Goal: Obtain resource: Obtain resource

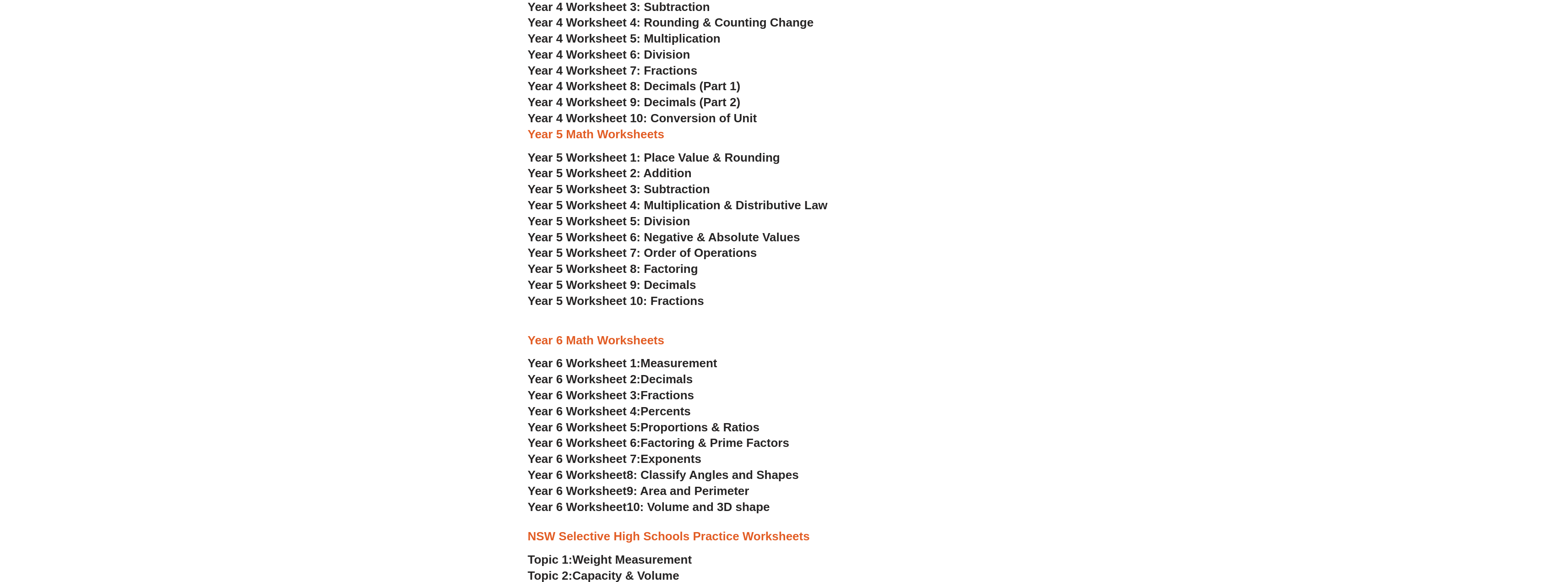
scroll to position [1831, 0]
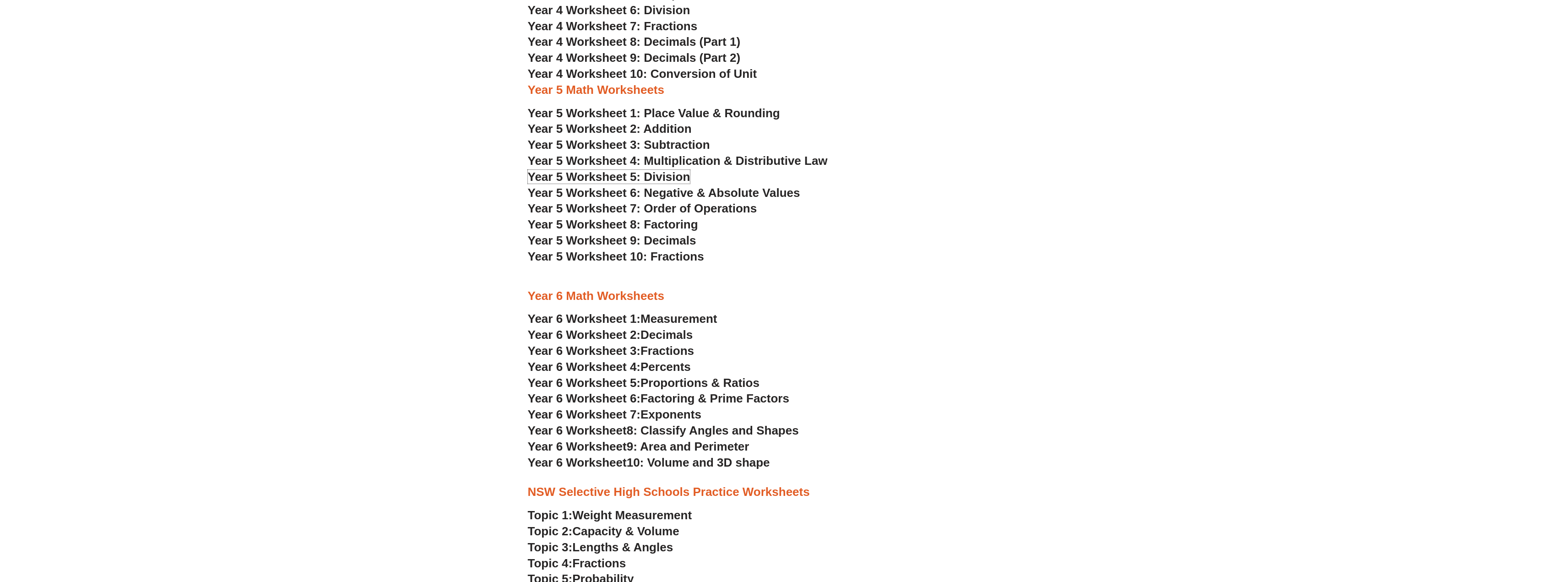
click at [558, 181] on span "Year 5 Worksheet 5: Division" at bounding box center [609, 177] width 163 height 14
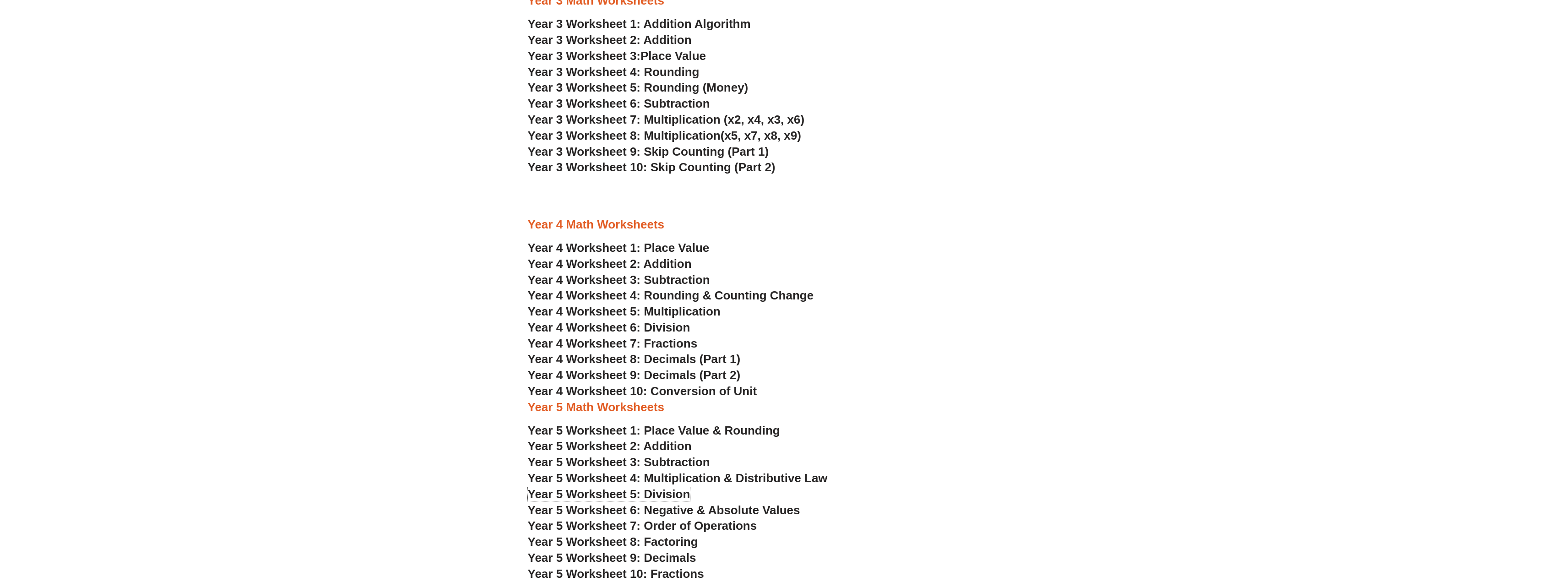
scroll to position [1465, 0]
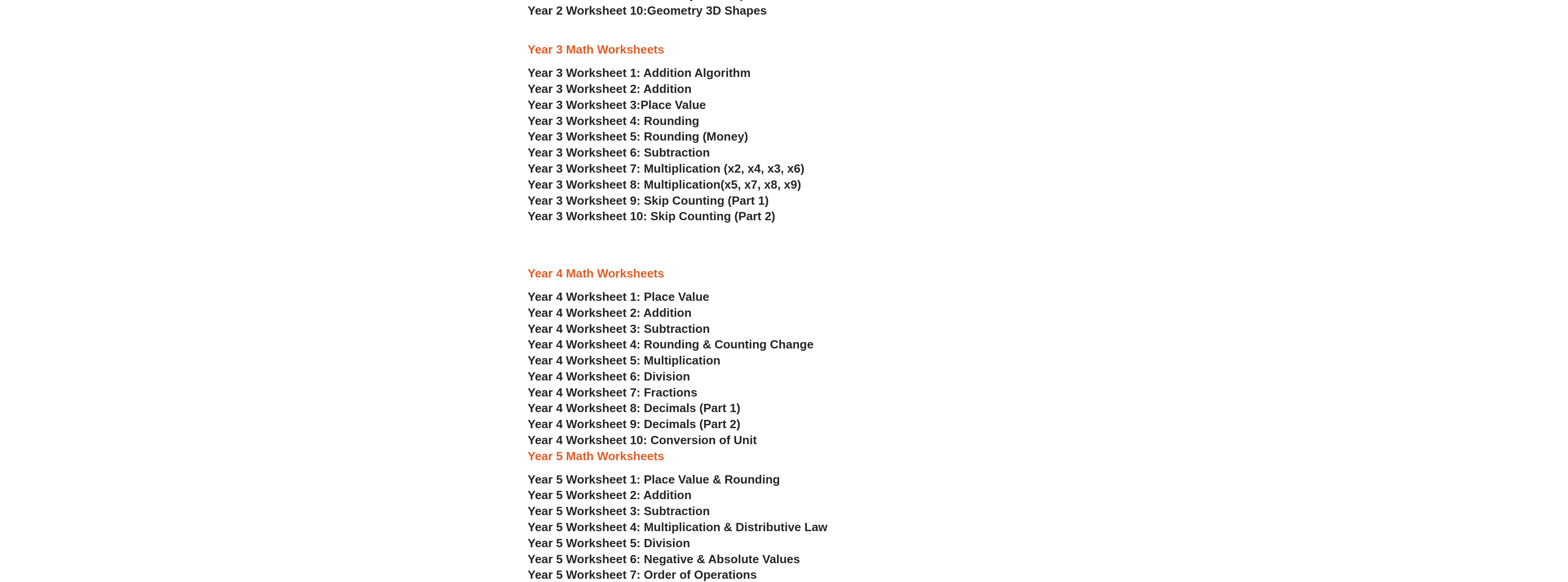
click at [657, 360] on span "Year 4 Worksheet 5: Multiplication" at bounding box center [624, 360] width 193 height 14
click at [676, 394] on span "Year 4 Worksheet 7: Fractions" at bounding box center [612, 392] width 170 height 14
click at [666, 374] on span "Year 4 Worksheet 6: Division" at bounding box center [609, 376] width 163 height 14
click at [670, 394] on span "Year 4 Worksheet 7: Fractions" at bounding box center [612, 392] width 170 height 14
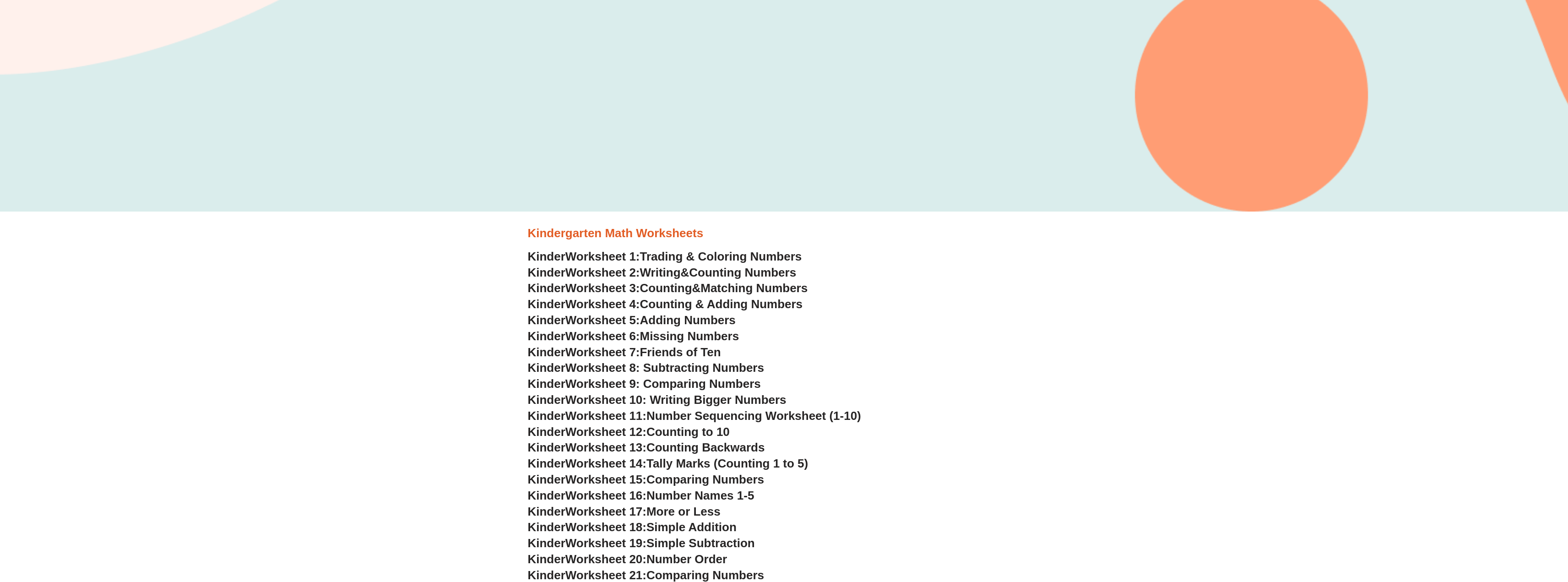
scroll to position [503, 0]
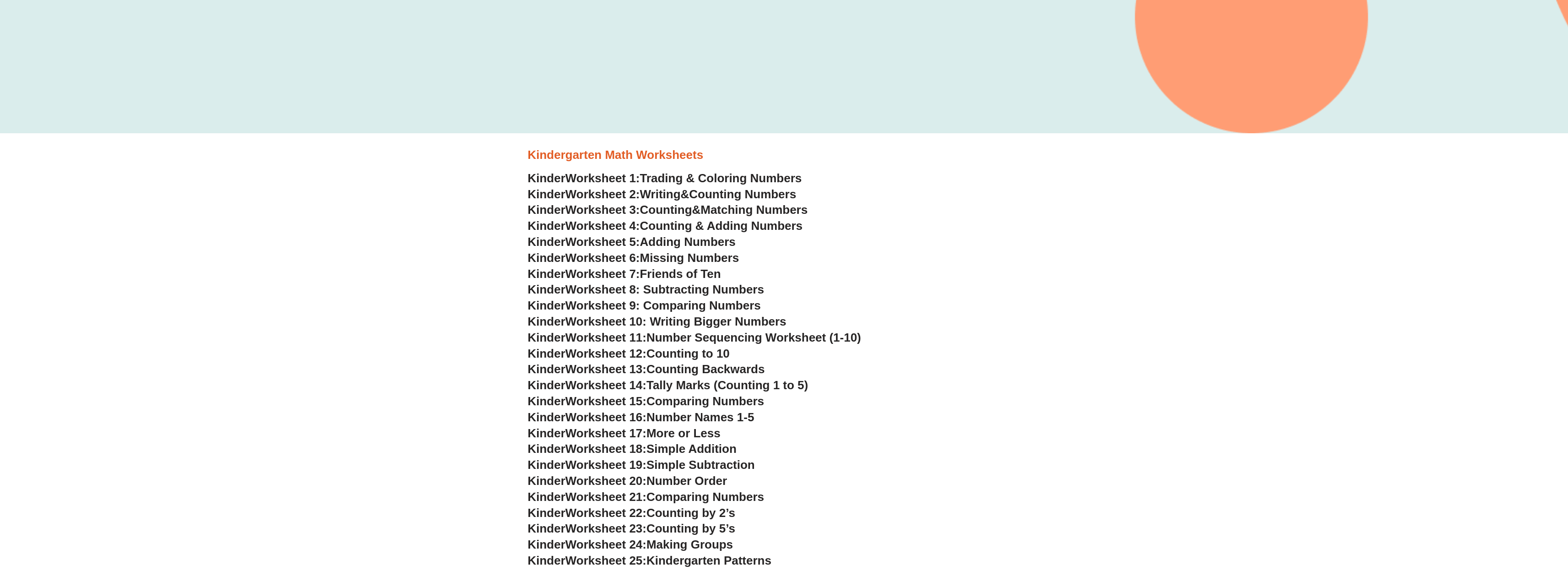
click at [699, 451] on span "Simple Addition" at bounding box center [691, 449] width 90 height 14
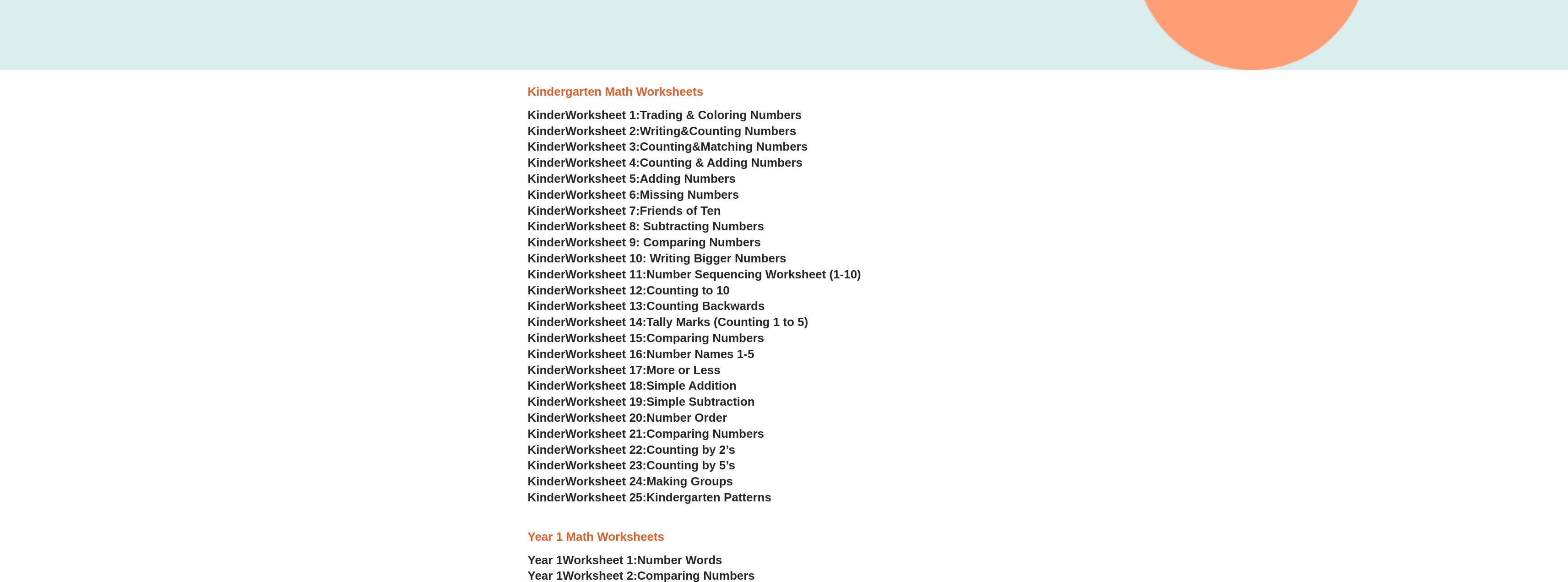
scroll to position [641, 0]
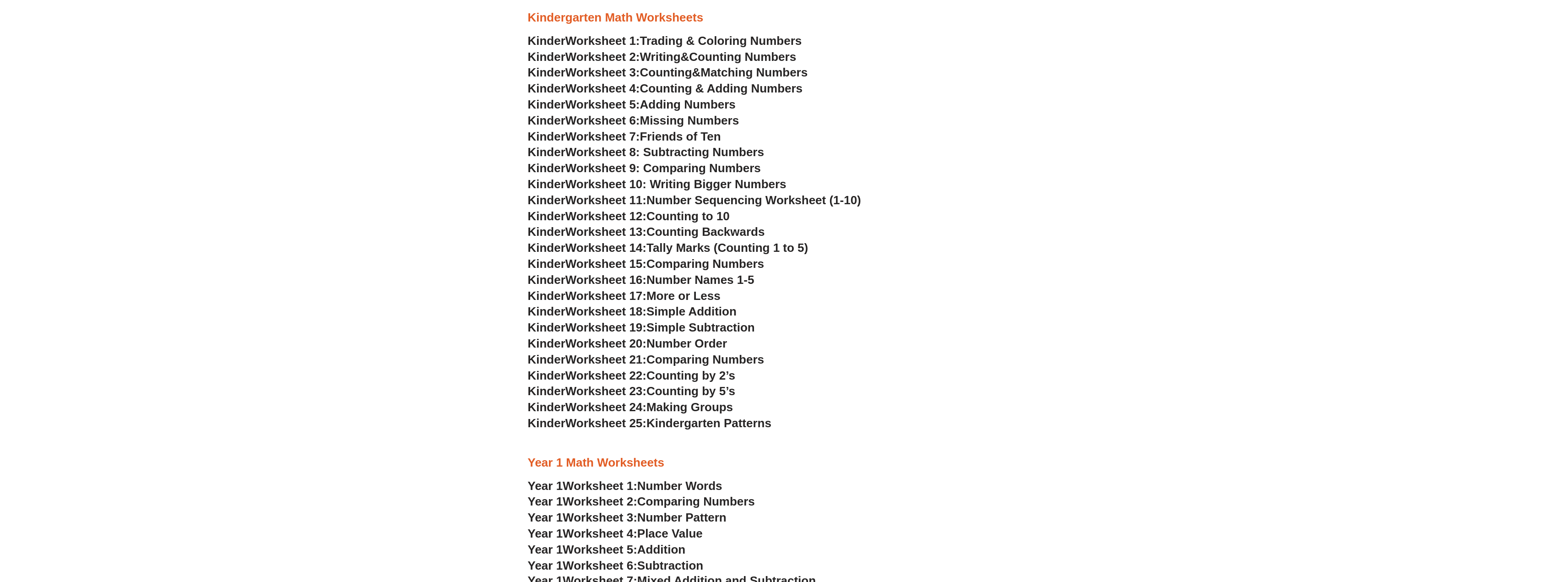
click at [677, 430] on h3 "Kinder Worksheet 25: Kindergarten Patterns" at bounding box center [784, 424] width 513 height 16
click at [681, 488] on span "Number Words" at bounding box center [680, 486] width 85 height 14
click at [691, 499] on span "Comparing Numbers" at bounding box center [696, 501] width 117 height 14
click at [691, 293] on span "More or Less" at bounding box center [684, 296] width 74 height 14
click at [610, 292] on span "Worksheet 17:" at bounding box center [606, 296] width 81 height 14
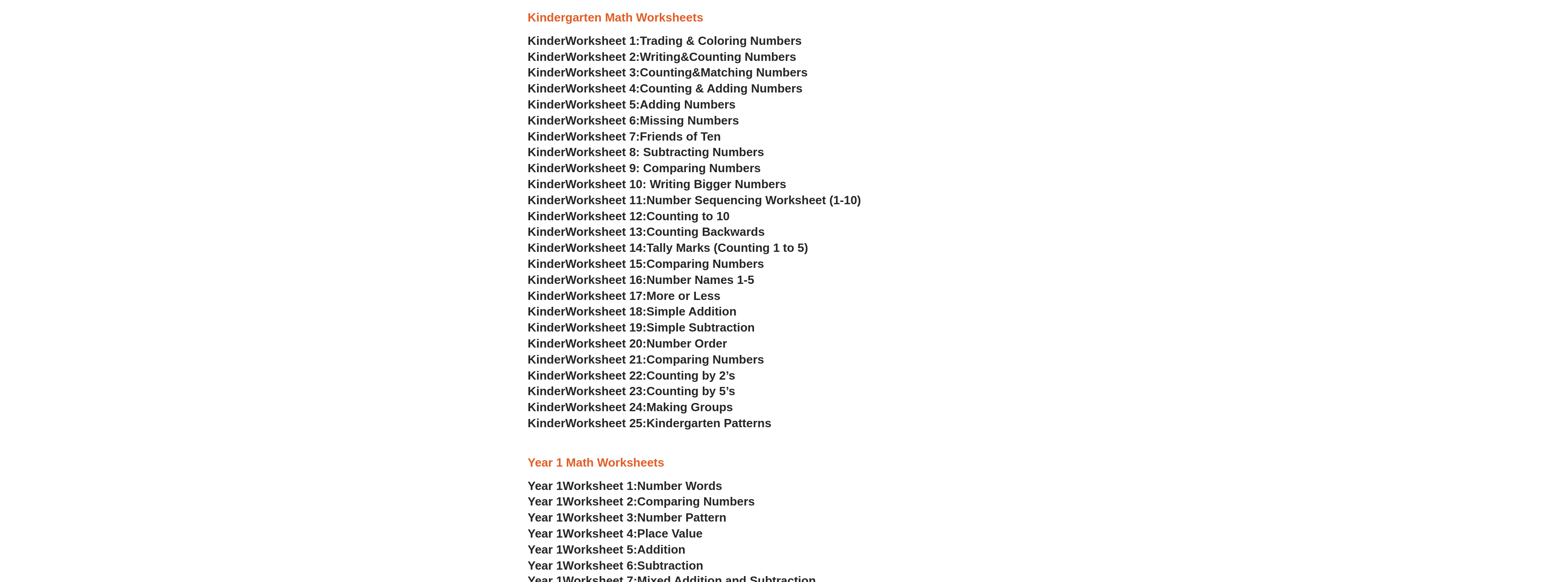
click at [592, 298] on span "Worksheet 17:" at bounding box center [606, 296] width 81 height 14
click at [751, 409] on h3 "Kinder Worksheet 24: Making Groups" at bounding box center [784, 408] width 513 height 16
click at [604, 484] on span "Worksheet 1:" at bounding box center [600, 486] width 75 height 14
